Goal: Information Seeking & Learning: Learn about a topic

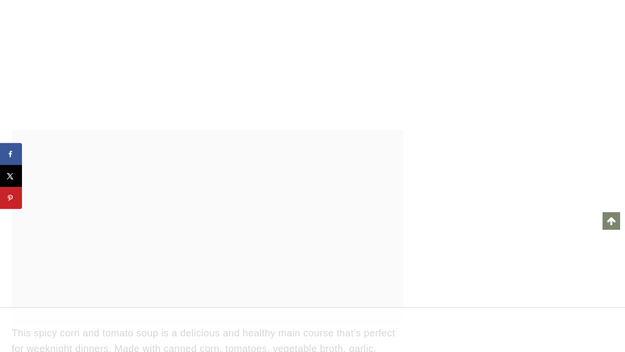
scroll to position [19791, 0]
